Goal: Task Accomplishment & Management: Complete application form

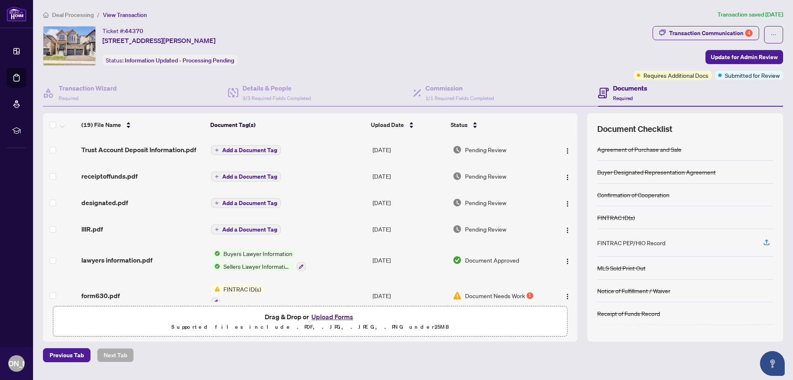
click at [631, 100] on span "Required" at bounding box center [623, 98] width 20 height 6
click at [641, 93] on h4 "Documents" at bounding box center [630, 88] width 34 height 10
click at [729, 53] on span "Update for Admin Review" at bounding box center [744, 56] width 67 height 13
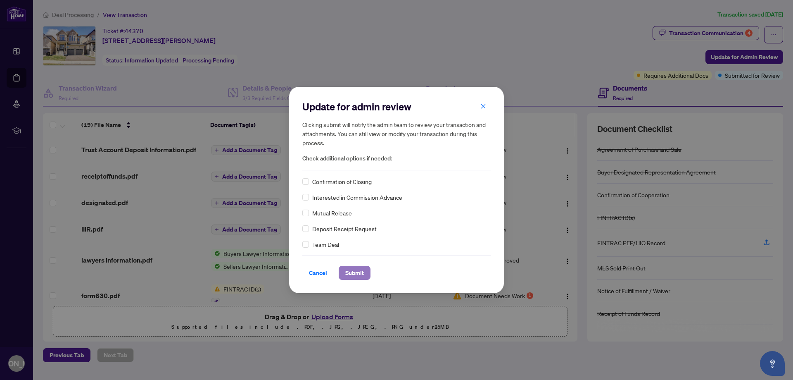
click at [365, 275] on button "Submit" at bounding box center [355, 273] width 32 height 14
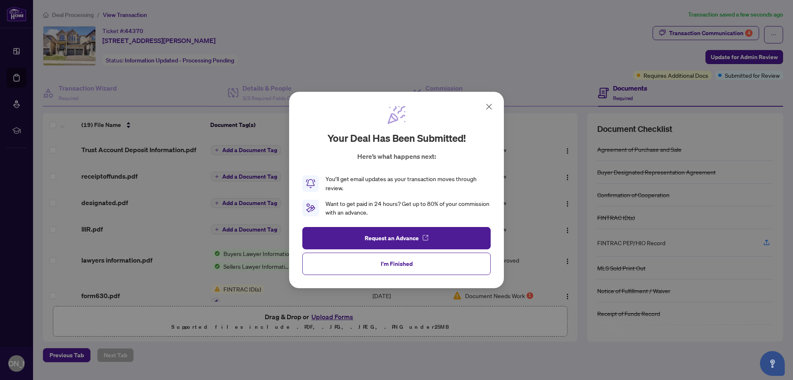
click at [488, 109] on icon at bounding box center [489, 107] width 10 height 10
